Goal: Task Accomplishment & Management: Manage account settings

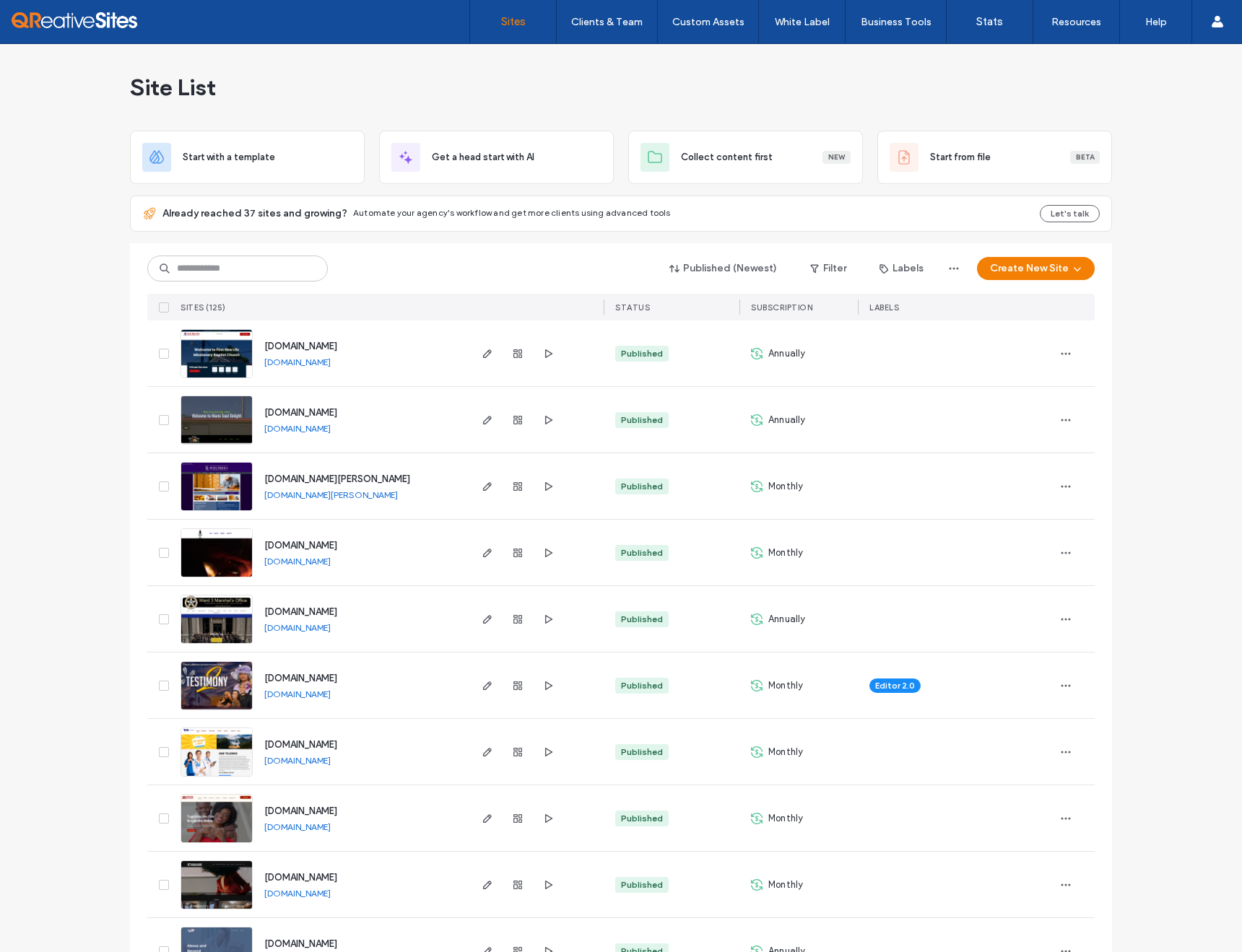
scroll to position [268, 0]
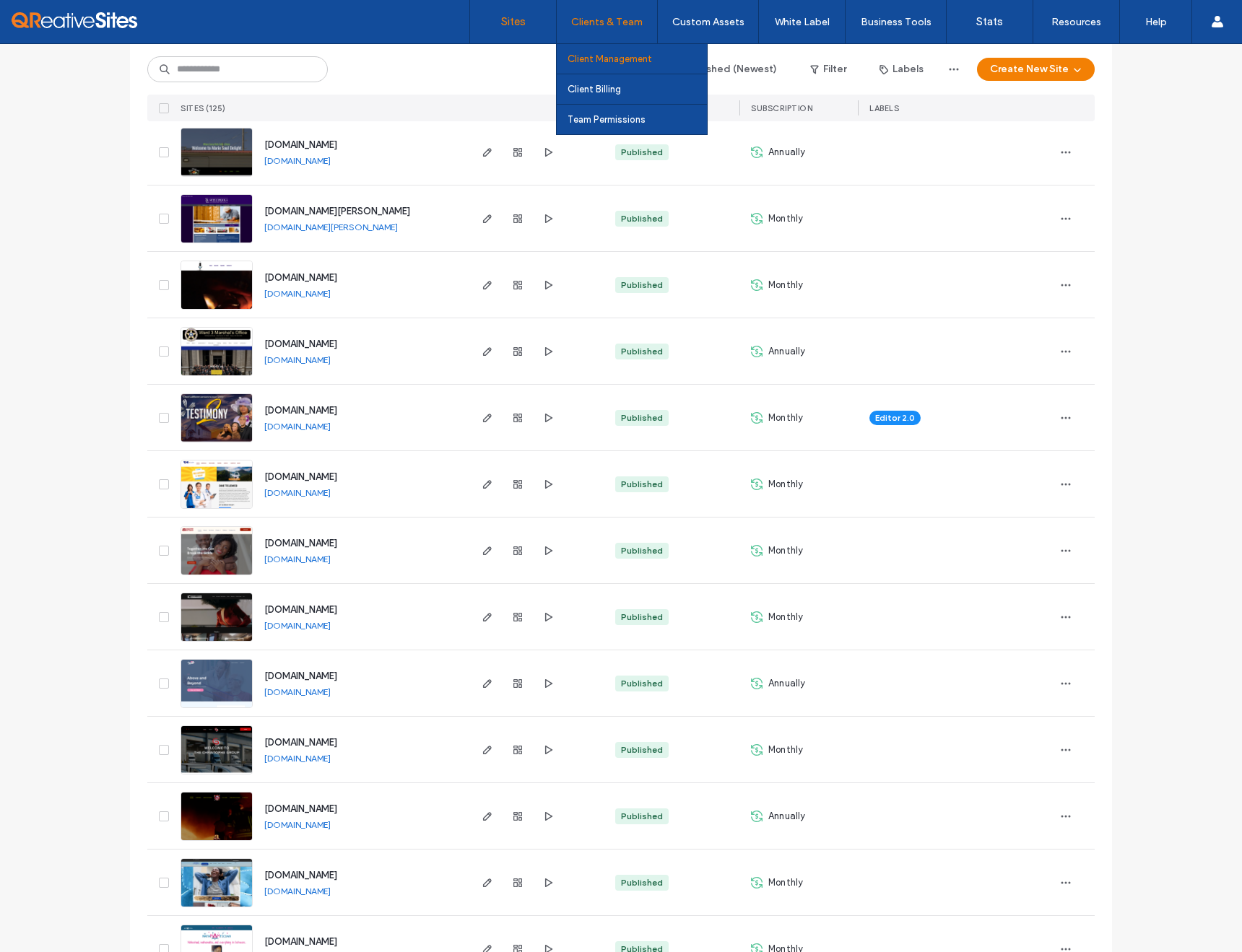
click at [594, 54] on label "Client Management" at bounding box center [609, 58] width 84 height 10
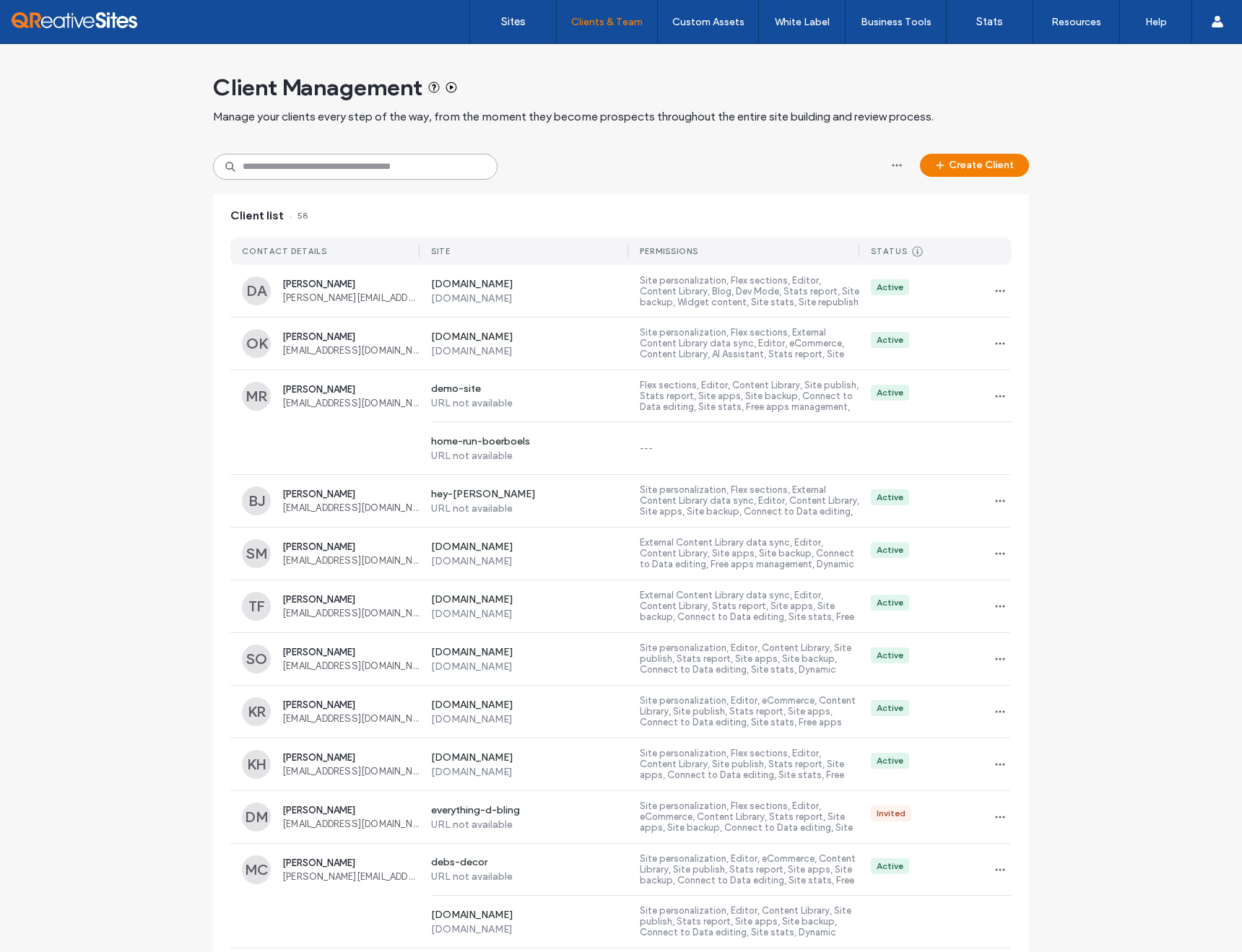
click at [343, 172] on input at bounding box center [356, 166] width 285 height 26
type input "***"
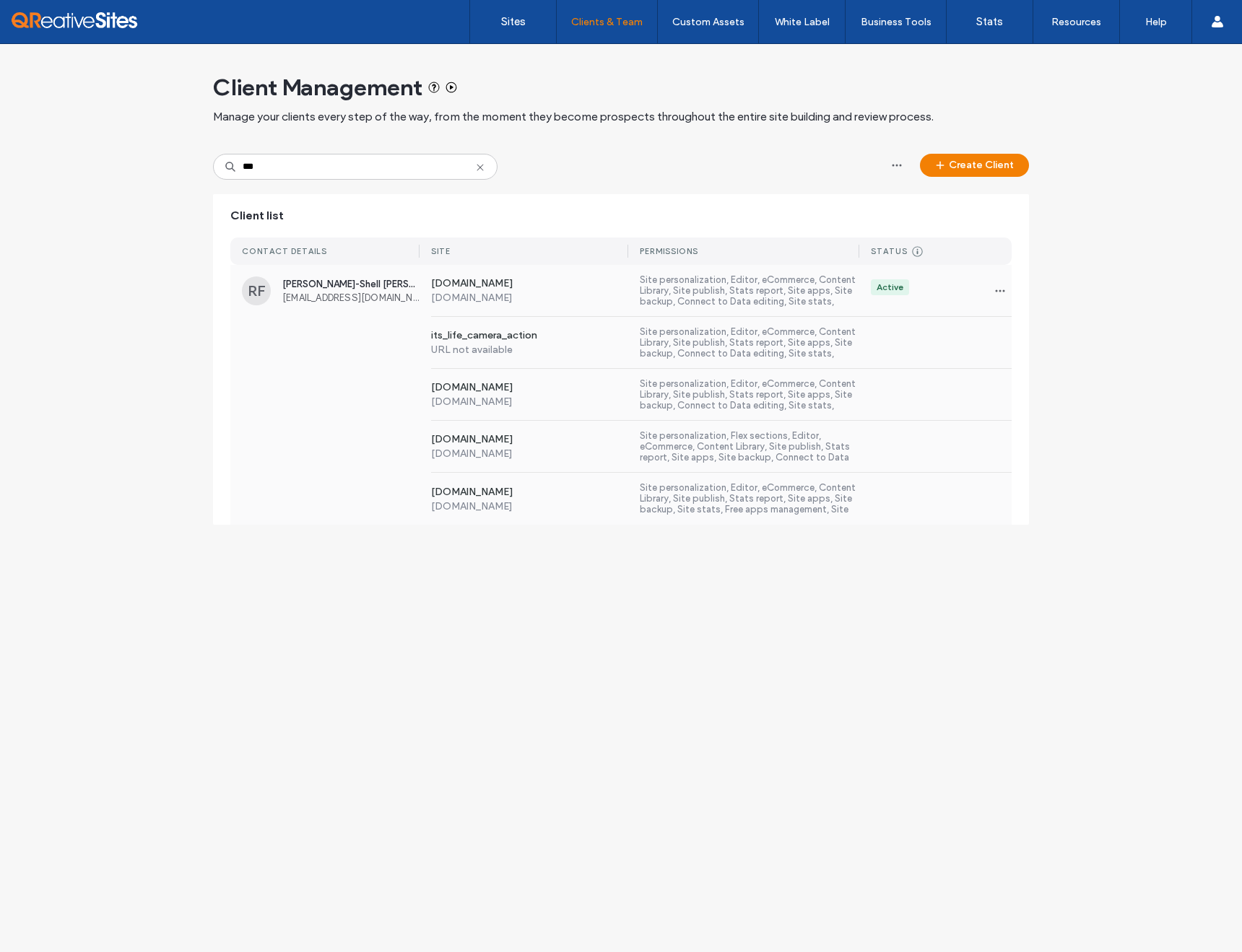
click at [557, 494] on label "[DOMAIN_NAME]" at bounding box center [530, 493] width 198 height 14
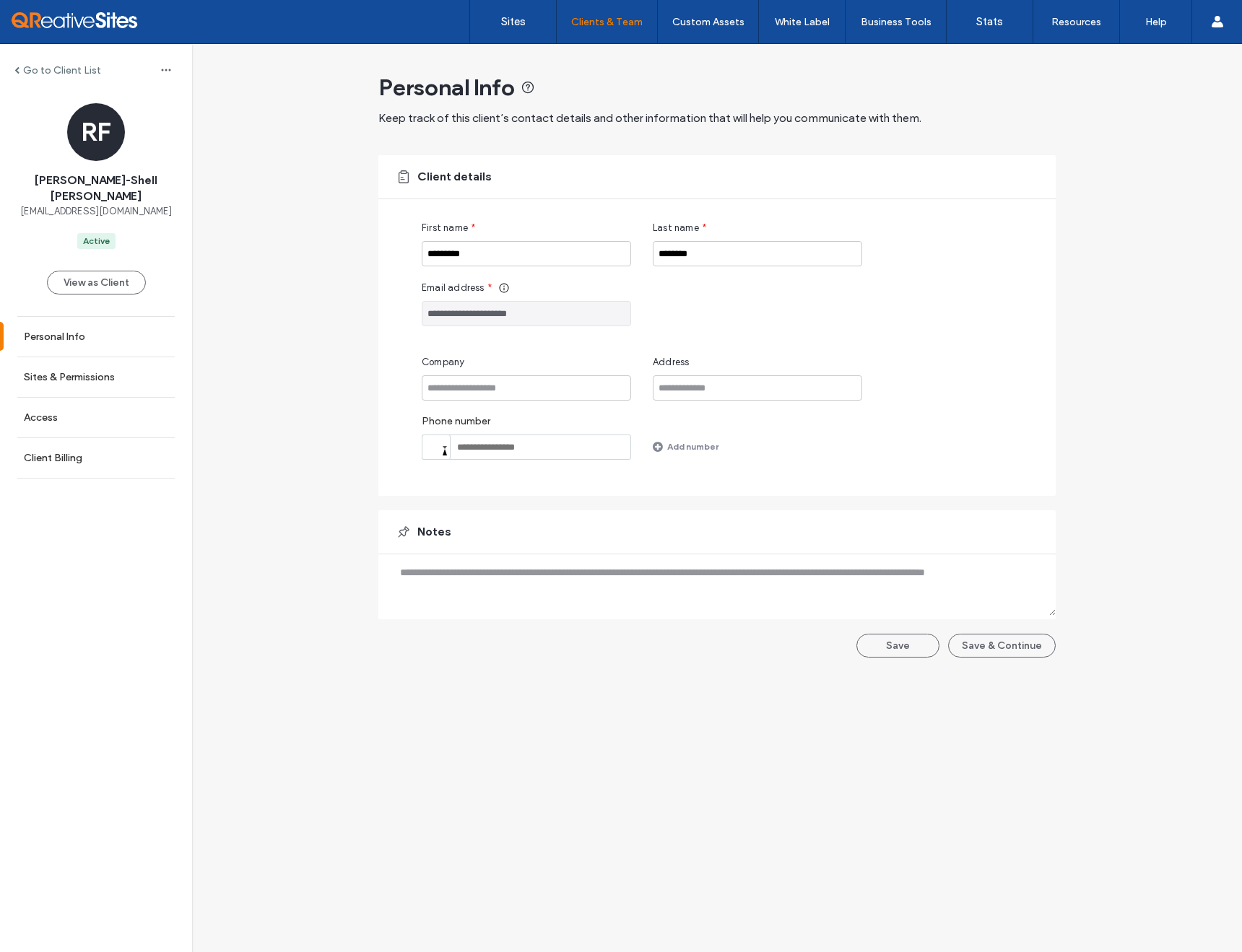
click at [44, 67] on label "Go to Client List" at bounding box center [62, 70] width 78 height 12
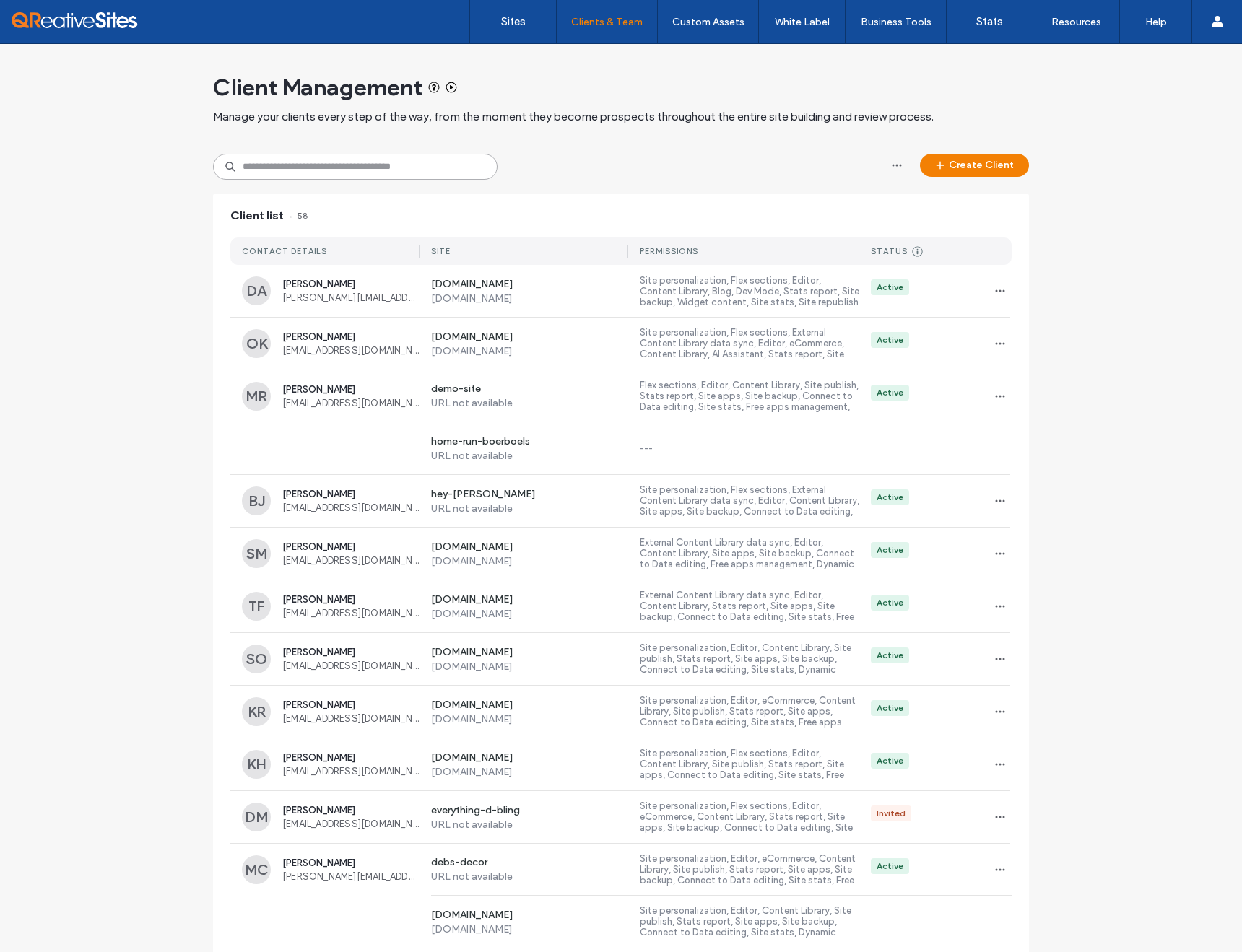
click at [422, 170] on input at bounding box center [356, 166] width 285 height 26
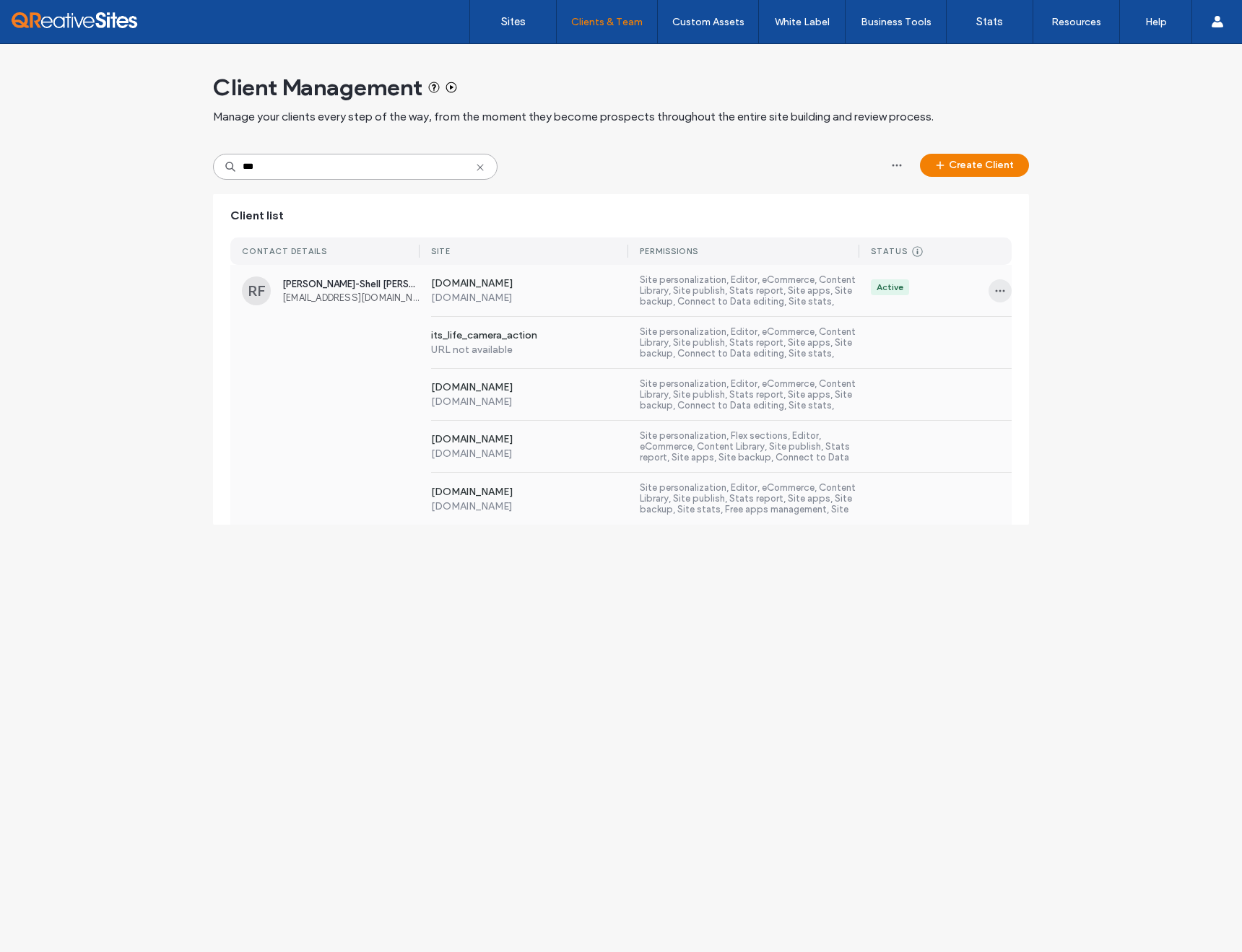
type input "***"
click at [994, 294] on icon "button" at bounding box center [1000, 291] width 11 height 11
click at [1103, 259] on div "Client Management Manage your clients every step of the way, from the moment th…" at bounding box center [621, 292] width 1242 height 495
click at [797, 335] on label "Site personalization, Editor, eCommerce, Content Library, Site publish, Stats r…" at bounding box center [749, 343] width 220 height 33
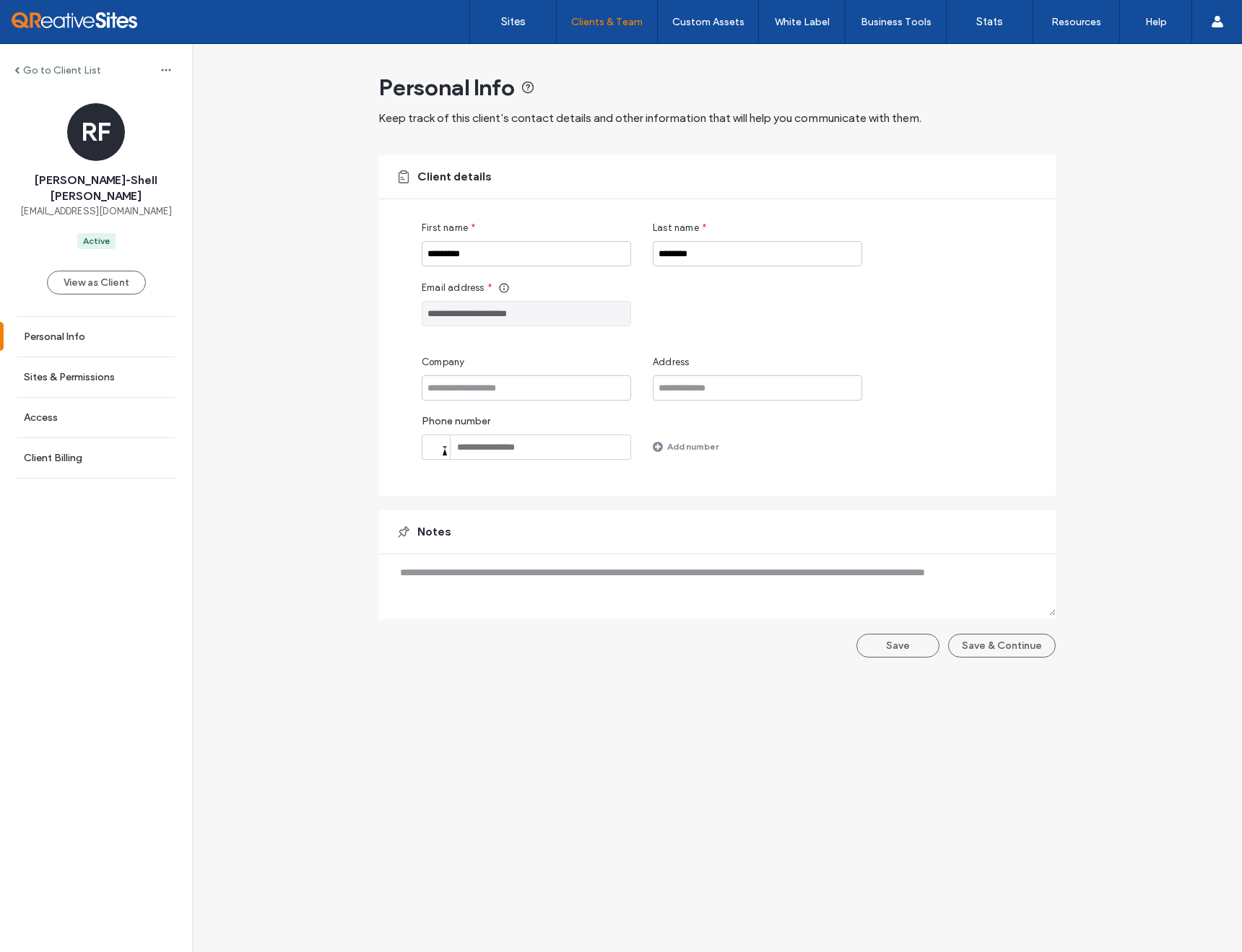
click at [39, 73] on label "Go to Client List" at bounding box center [62, 70] width 78 height 12
